Goal: Task Accomplishment & Management: Complete application form

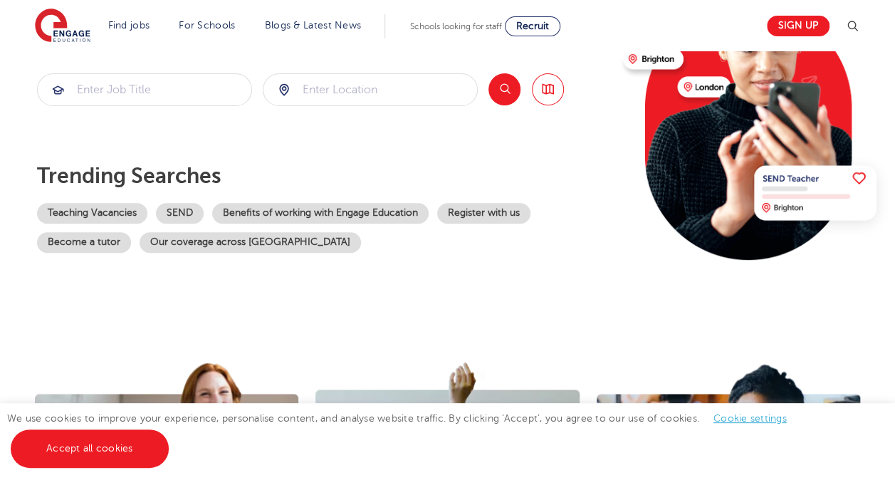
scroll to position [207, 0]
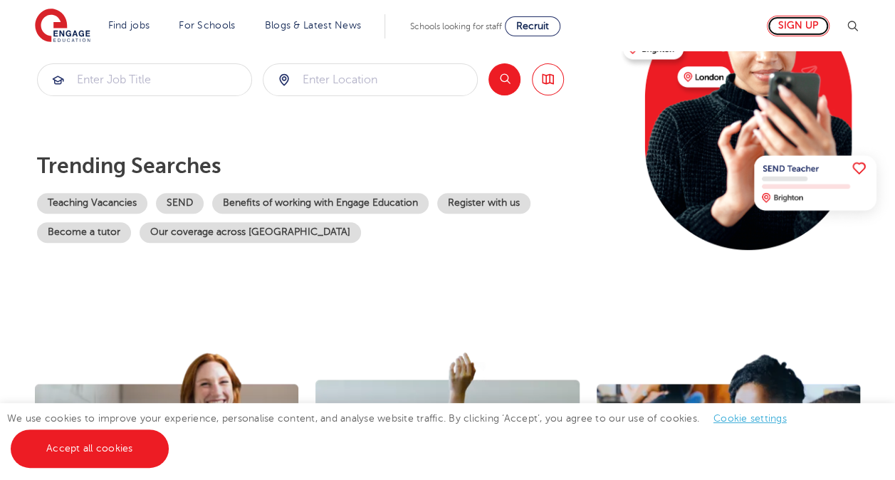
click at [806, 22] on link "Sign up" at bounding box center [798, 26] width 63 height 21
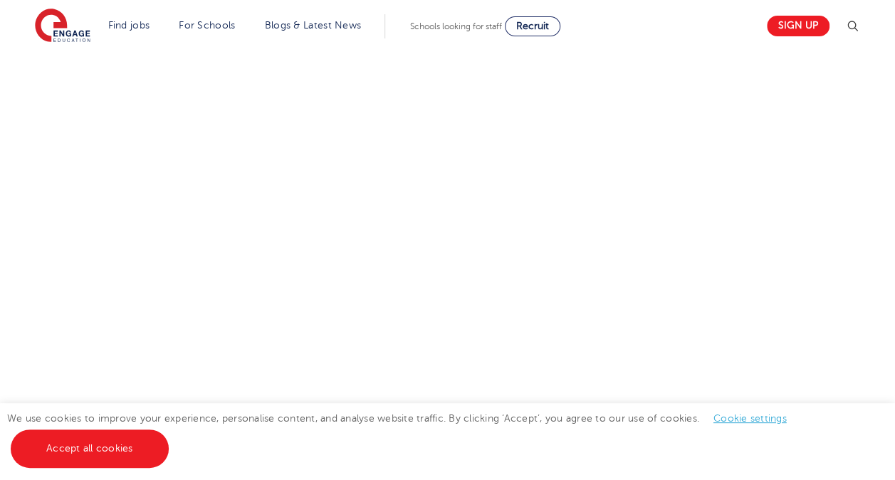
scroll to position [734, 0]
drag, startPoint x: 650, startPoint y: 185, endPoint x: 615, endPoint y: 298, distance: 118.5
click at [615, 298] on div "Let us know more about you!" at bounding box center [448, 131] width 864 height 755
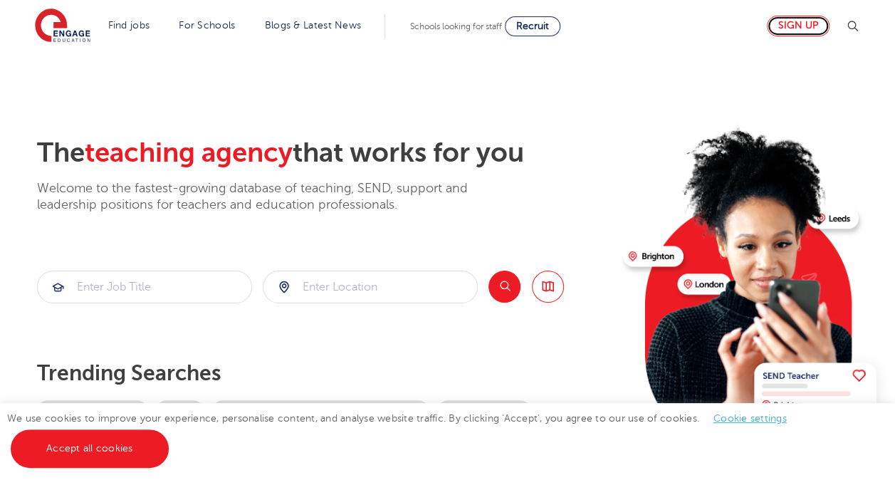
click at [796, 23] on link "Sign up" at bounding box center [798, 26] width 63 height 21
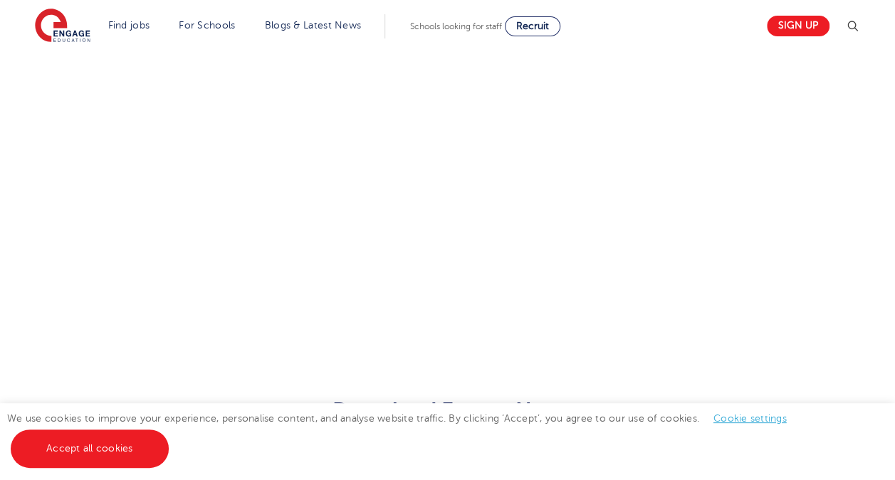
scroll to position [362, 0]
